Goal: Check status

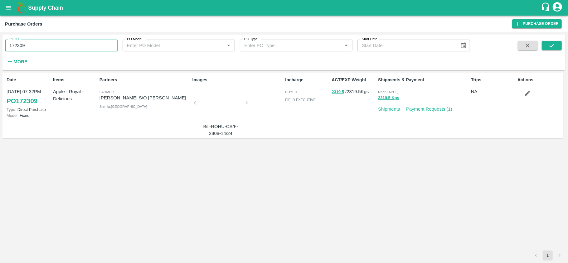
click at [64, 44] on input "172309" at bounding box center [61, 46] width 113 height 12
type input "173568"
click at [554, 46] on icon "submit" at bounding box center [551, 45] width 7 height 7
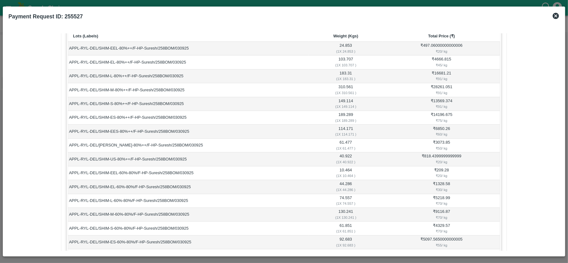
scroll to position [28, 0]
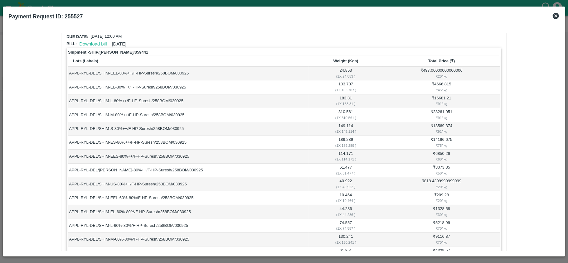
click at [84, 42] on link "Download bill" at bounding box center [92, 43] width 27 height 5
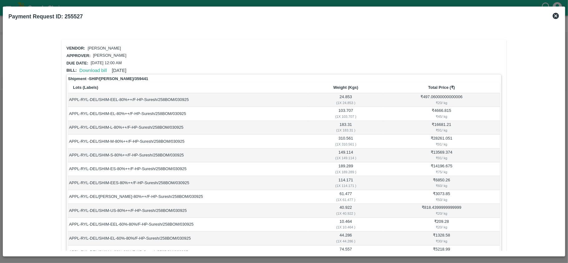
scroll to position [0, 0]
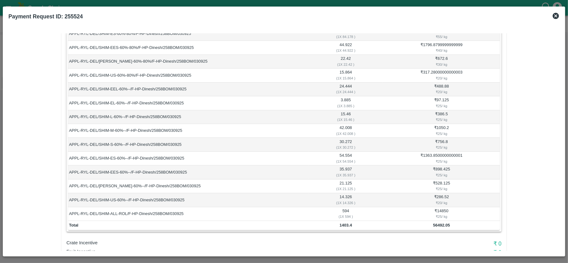
scroll to position [302, 0]
